Goal: Register for event/course

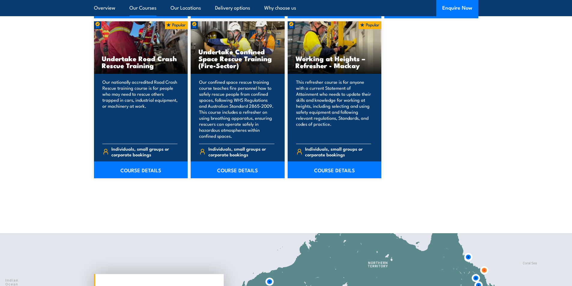
scroll to position [781, 0]
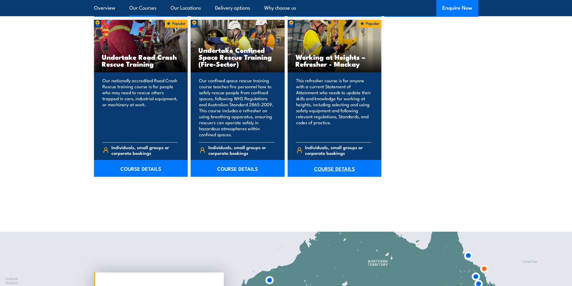
click at [329, 170] on link "COURSE DETAILS" at bounding box center [335, 168] width 94 height 17
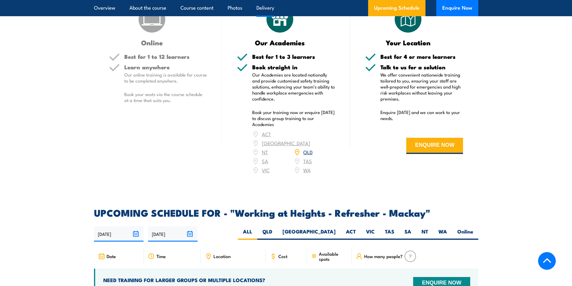
scroll to position [721, 0]
click at [309, 148] on div "ACT [GEOGRAPHIC_DATA] NT [GEOGRAPHIC_DATA] SA TAS [GEOGRAPHIC_DATA] [GEOGRAPHIC…" at bounding box center [293, 151] width 83 height 45
click at [305, 149] on div "ACT [GEOGRAPHIC_DATA] NT [GEOGRAPHIC_DATA] SA TAS [GEOGRAPHIC_DATA] [GEOGRAPHIC…" at bounding box center [293, 151] width 83 height 45
click at [305, 149] on div "ACT NSW NT QLD SA TAS VIC WA" at bounding box center [293, 151] width 83 height 45
click at [313, 149] on div "ACT NSW NT QLD SA TAS VIC WA" at bounding box center [293, 151] width 83 height 45
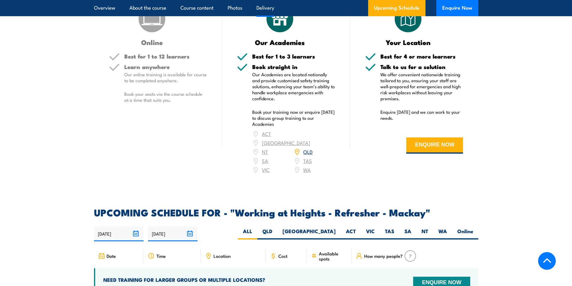
click at [307, 163] on div "ACT NSW NT QLD SA TAS VIC WA" at bounding box center [293, 151] width 83 height 45
